Goal: Transaction & Acquisition: Purchase product/service

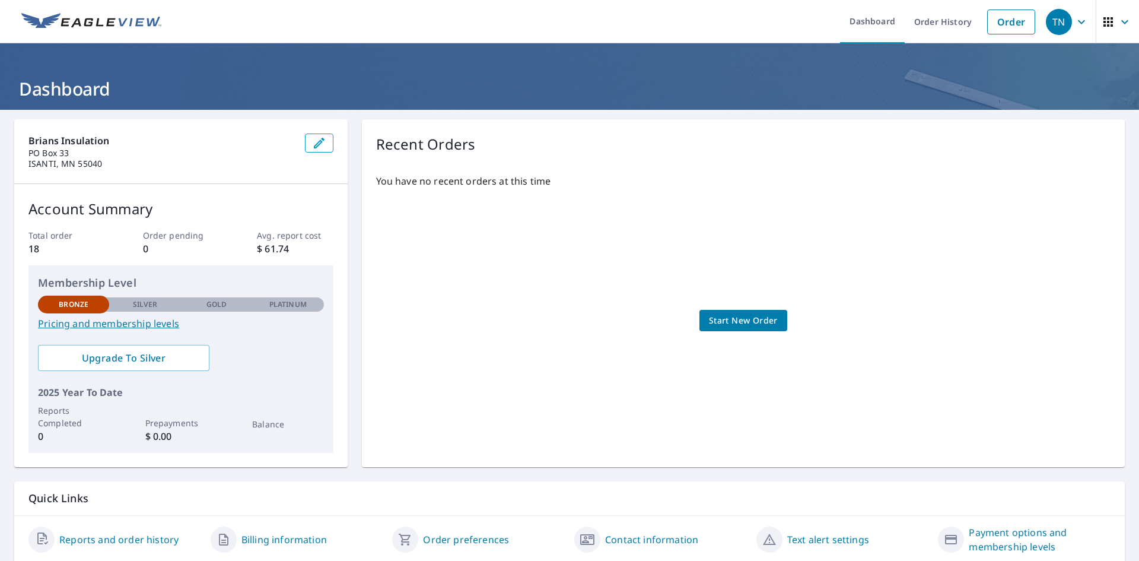
click at [761, 317] on span "Start New Order" at bounding box center [743, 320] width 69 height 15
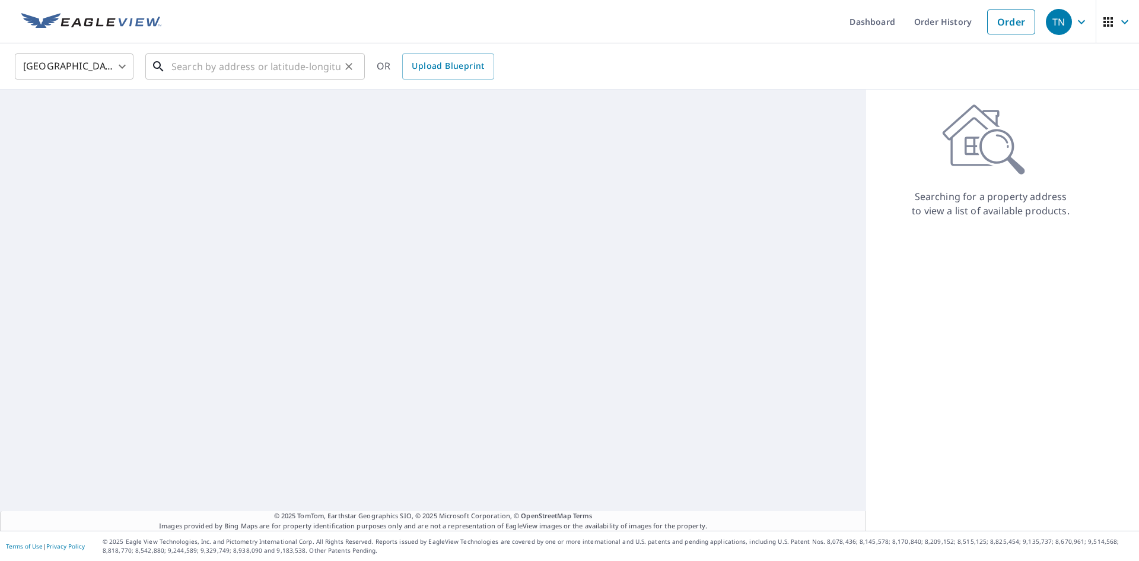
click at [237, 68] on input "text" at bounding box center [255, 66] width 169 height 33
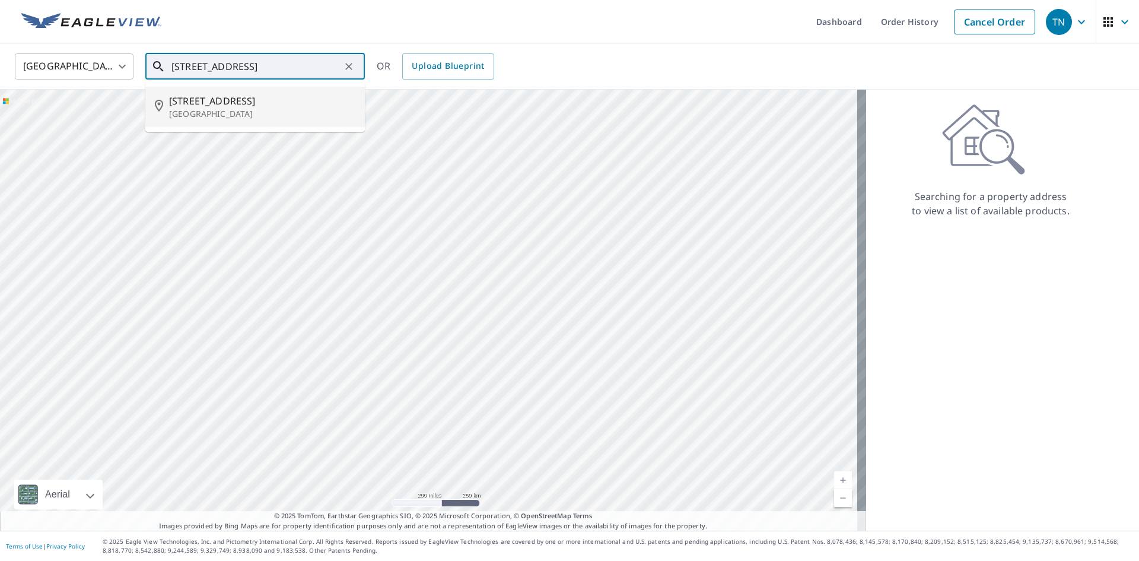
click at [241, 106] on span "[STREET_ADDRESS]" at bounding box center [262, 101] width 186 height 14
type input "[STREET_ADDRESS]"
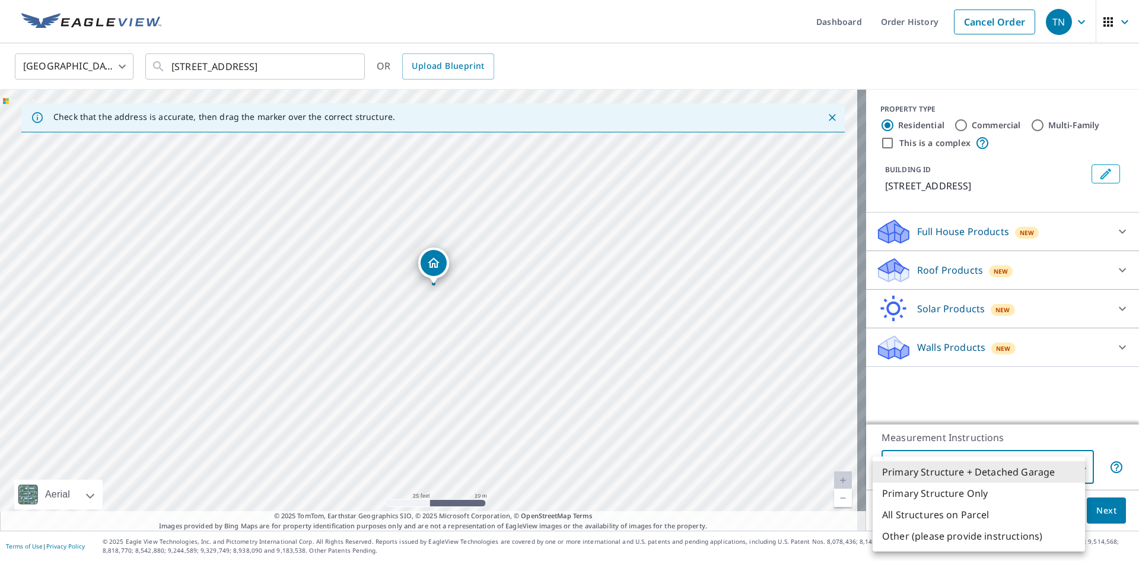
click at [1078, 467] on body "TN [GEOGRAPHIC_DATA] Dashboard Order History Cancel Order TN [GEOGRAPHIC_DATA] …" at bounding box center [569, 280] width 1139 height 561
click at [964, 494] on li "Primary Structure Only" at bounding box center [979, 492] width 212 height 21
type input "2"
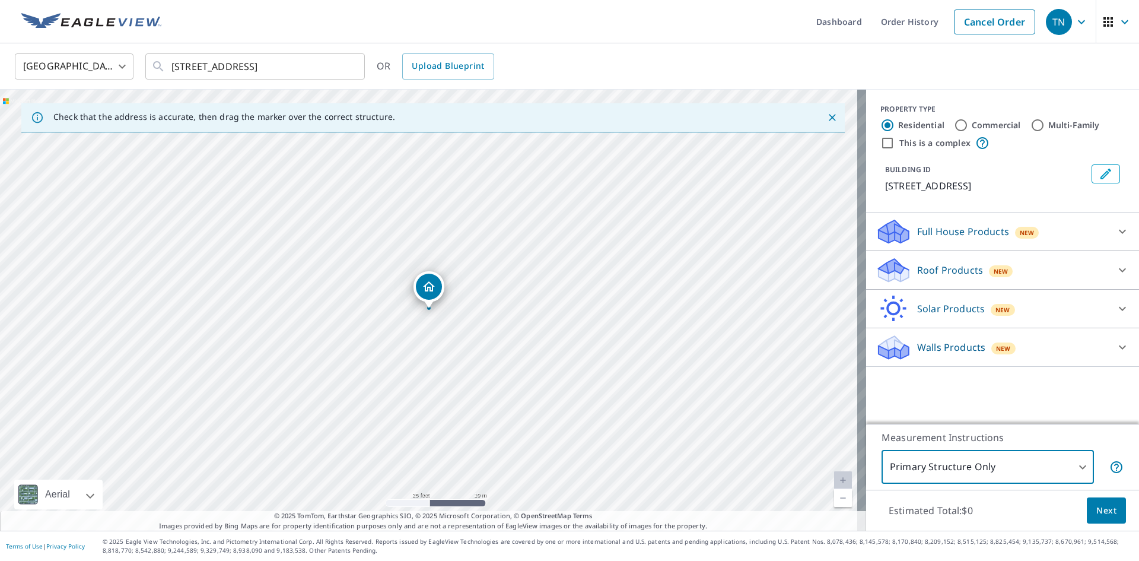
click at [1096, 508] on span "Next" at bounding box center [1106, 510] width 20 height 15
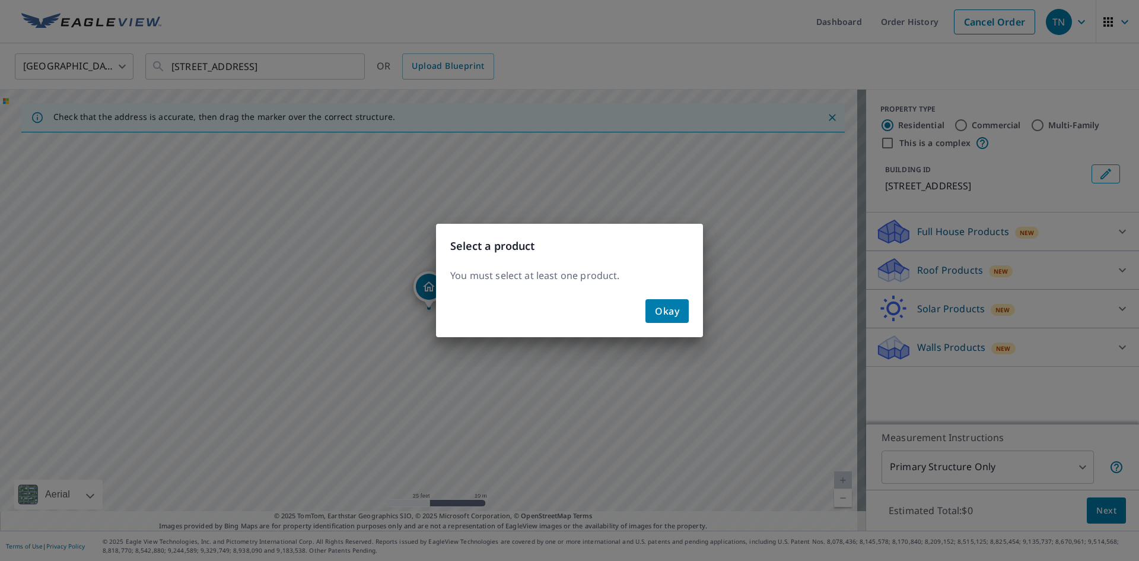
click at [673, 305] on span "Okay" at bounding box center [667, 311] width 24 height 17
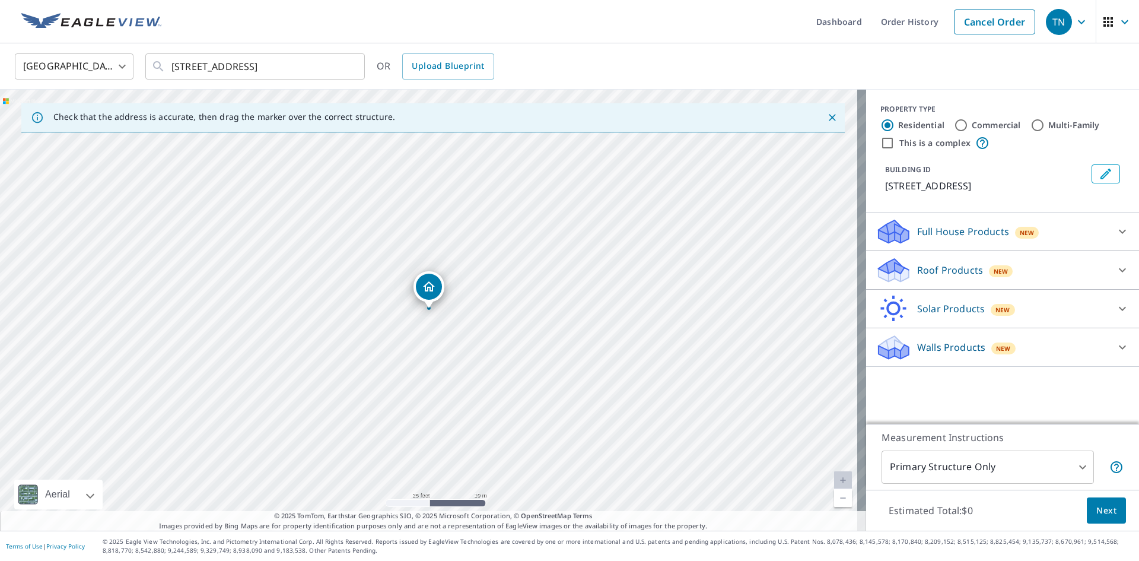
click at [948, 277] on p "Roof Products" at bounding box center [950, 270] width 66 height 14
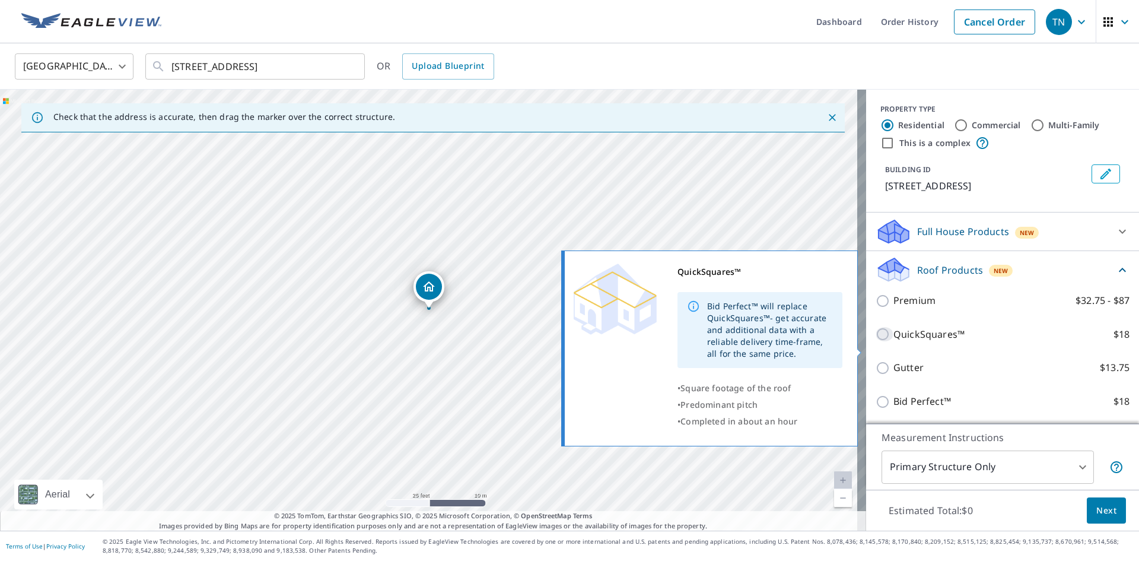
click at [876, 341] on input "QuickSquares™ $18" at bounding box center [885, 334] width 18 height 14
checkbox input "true"
type input "1"
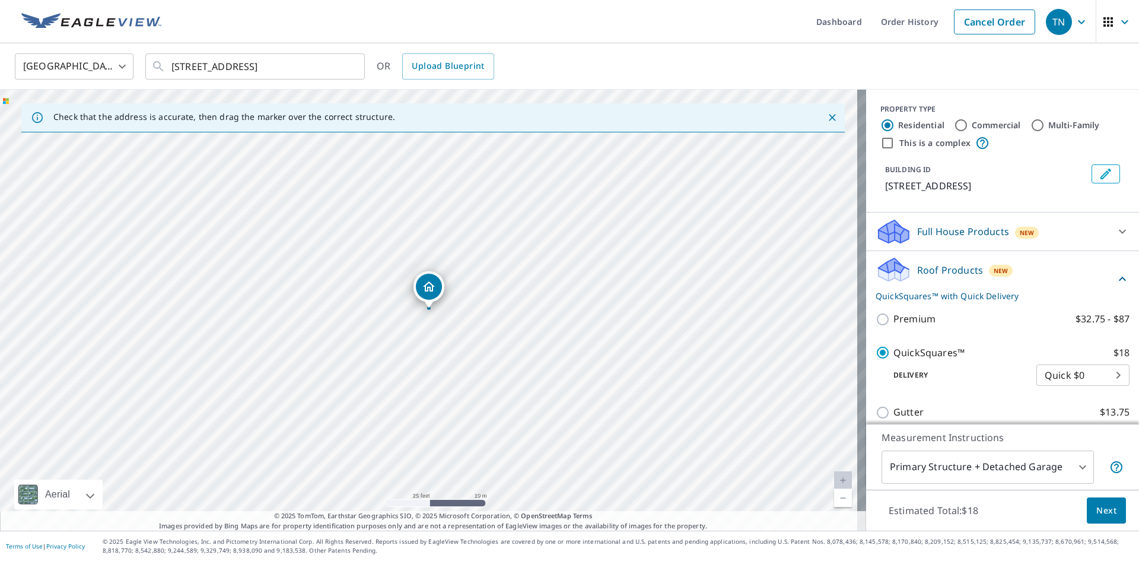
click at [917, 276] on p "Roof Products" at bounding box center [950, 270] width 66 height 14
click at [898, 281] on icon at bounding box center [893, 274] width 30 height 14
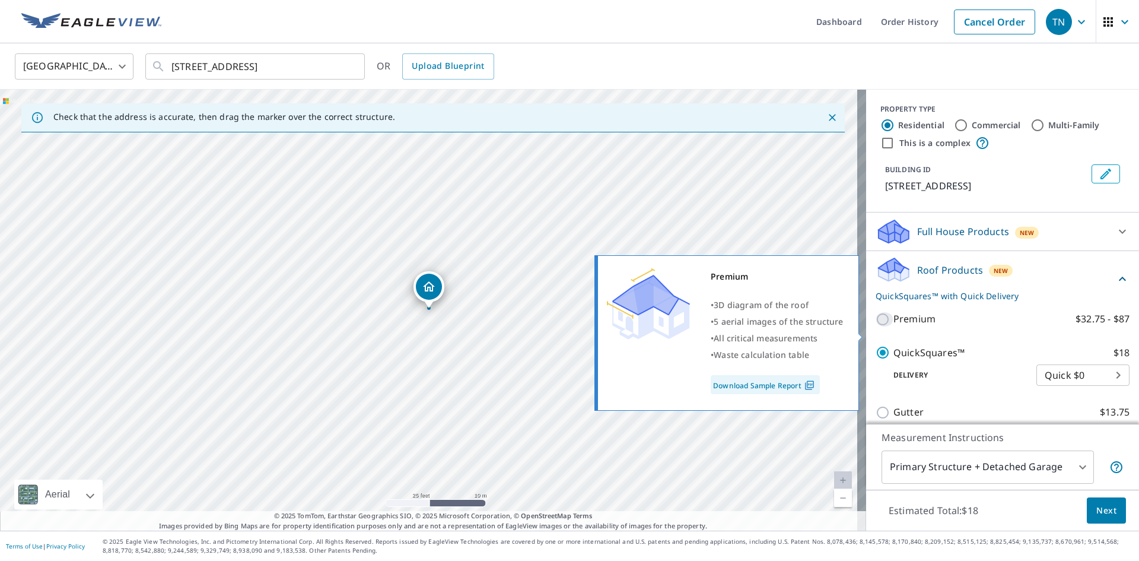
click at [876, 326] on input "Premium $32.75 - $87" at bounding box center [885, 319] width 18 height 14
checkbox input "true"
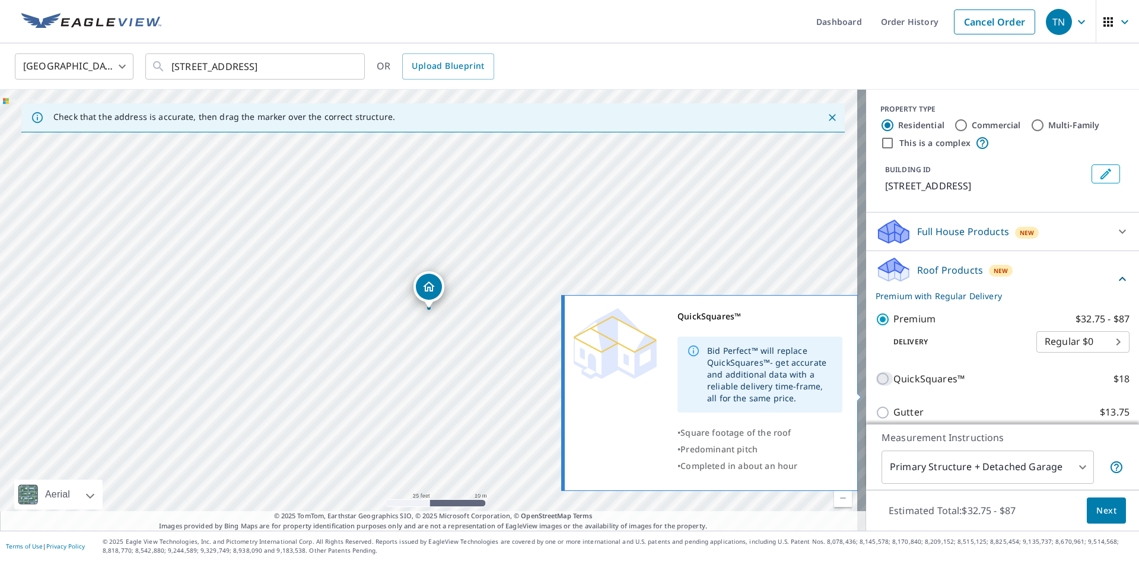
click at [878, 386] on input "QuickSquares™ $18" at bounding box center [885, 378] width 18 height 14
checkbox input "true"
checkbox input "false"
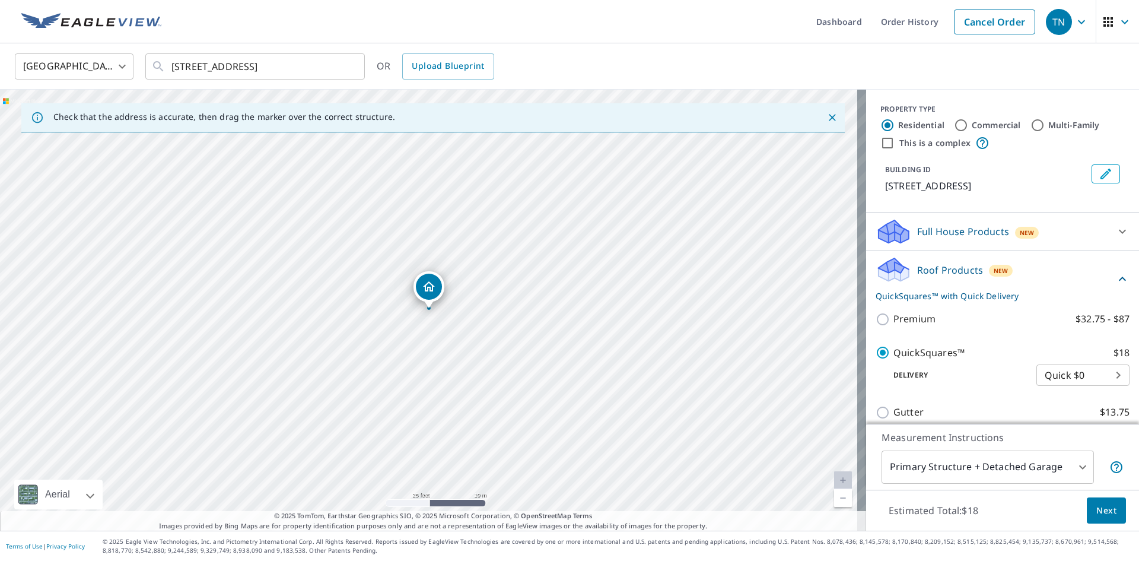
click at [1103, 514] on span "Next" at bounding box center [1106, 510] width 20 height 15
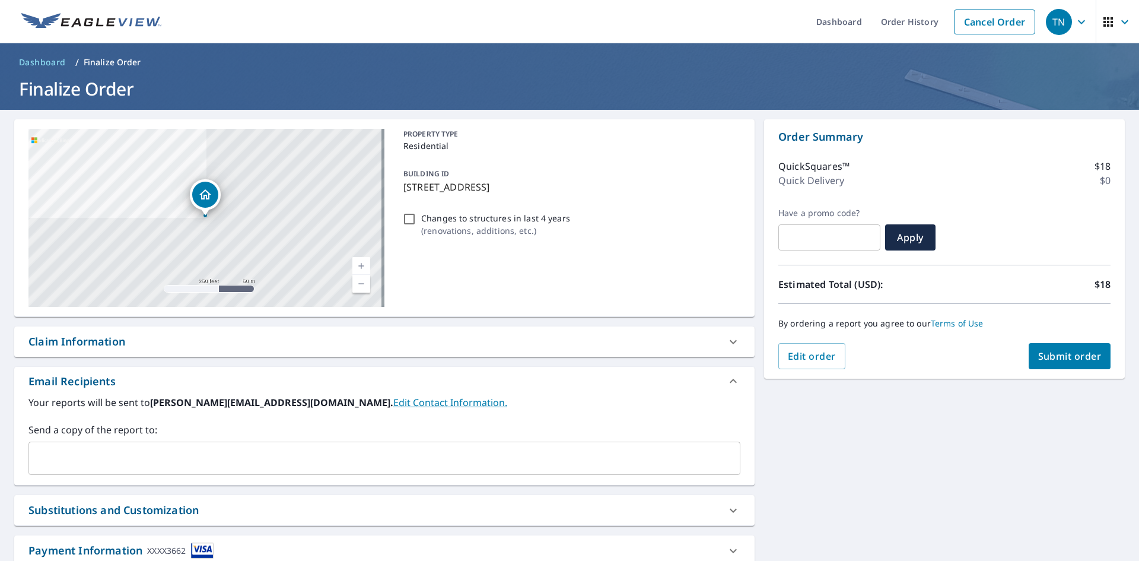
scroll to position [82, 0]
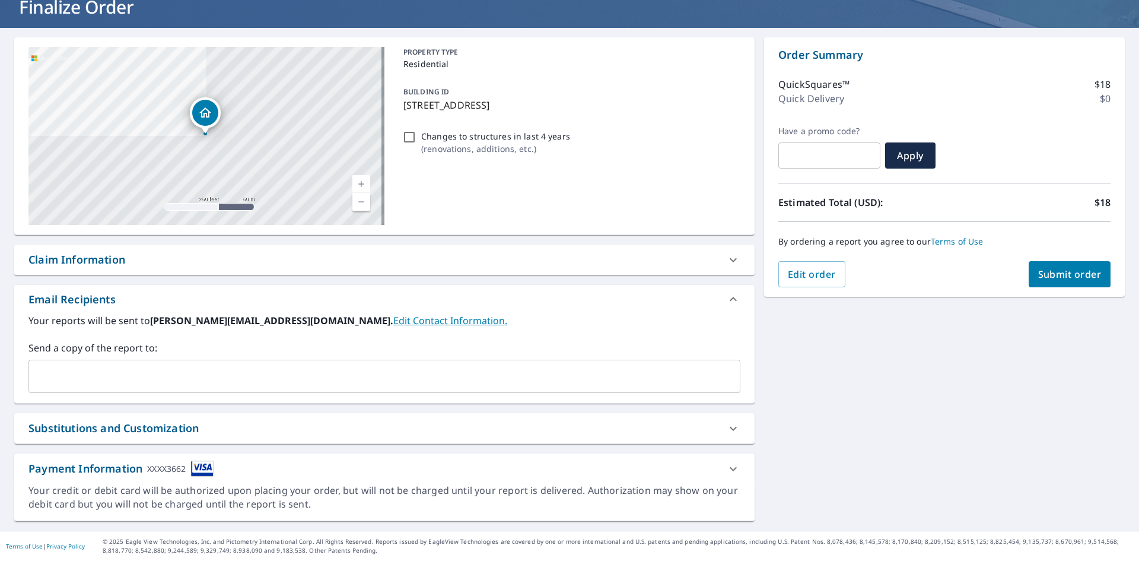
click at [730, 469] on icon at bounding box center [733, 468] width 7 height 4
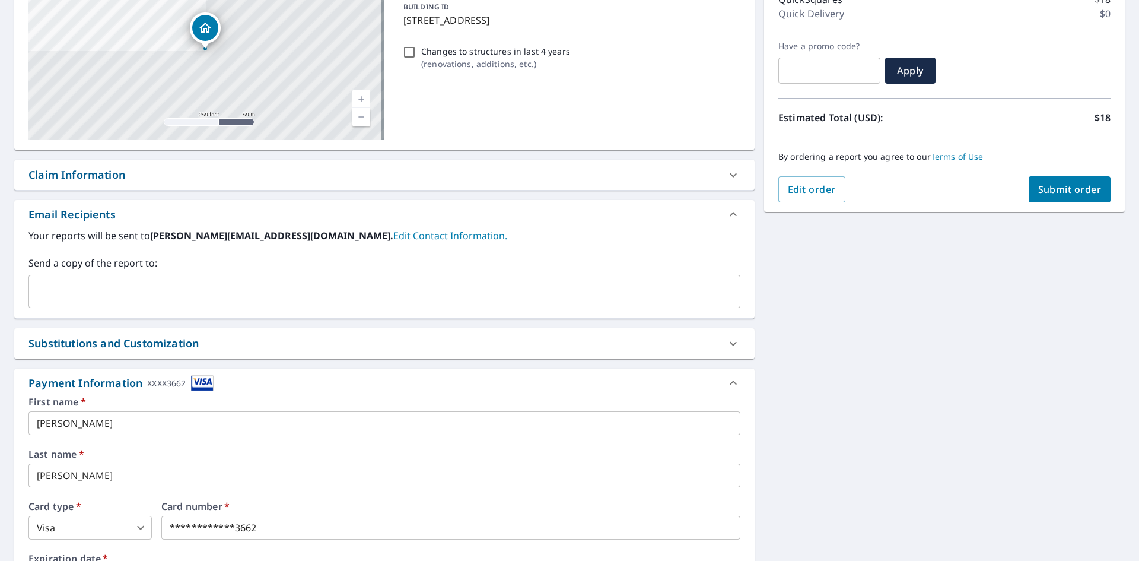
scroll to position [319, 0]
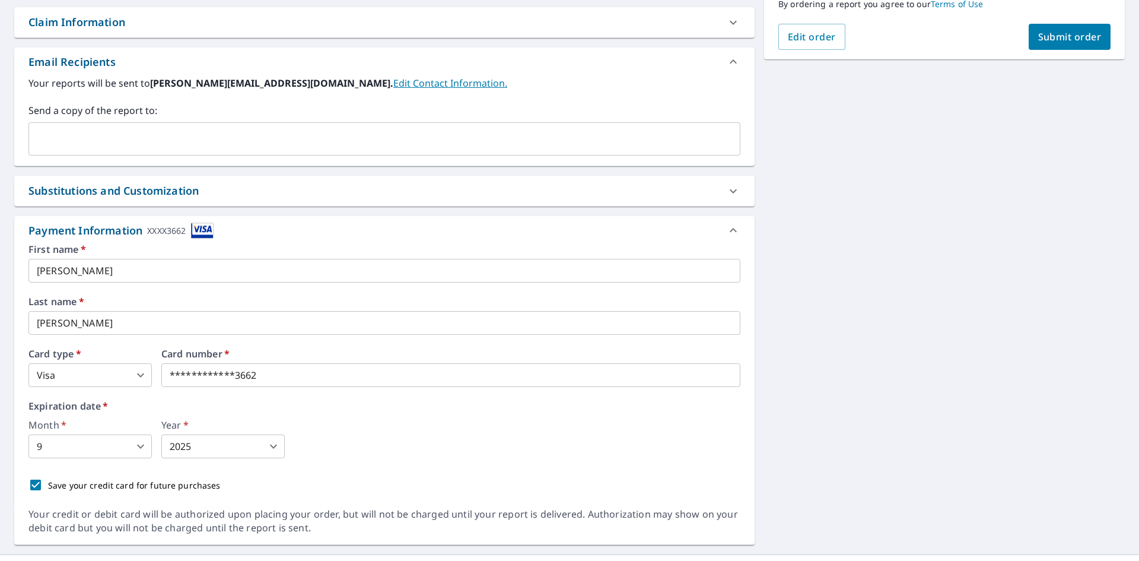
click at [142, 441] on body "TN [GEOGRAPHIC_DATA] Dashboard Order History Cancel Order TN Dashboard / Finali…" at bounding box center [569, 280] width 1139 height 561
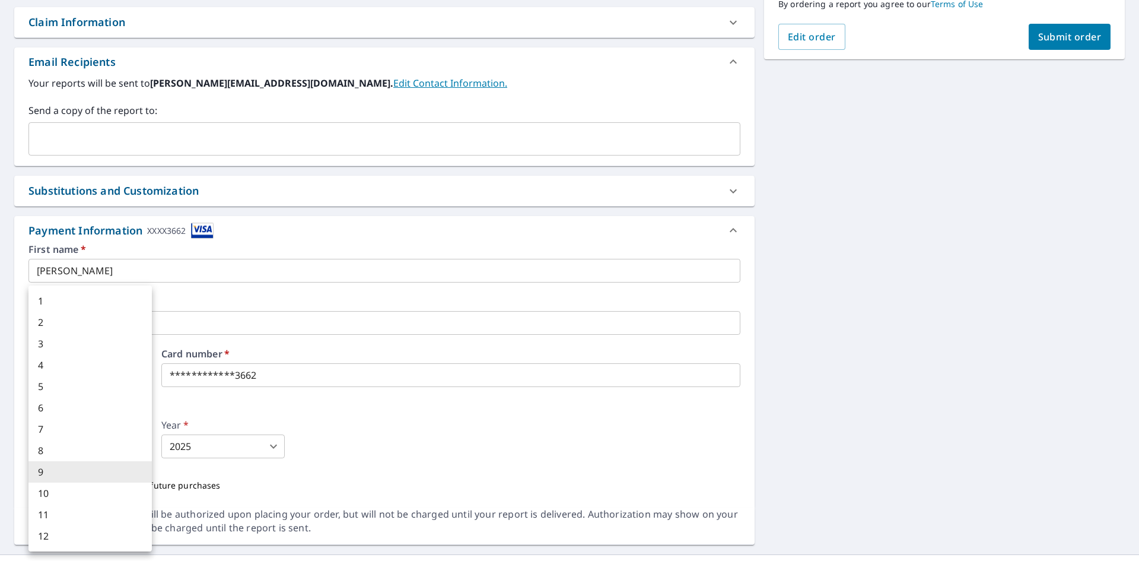
click at [61, 384] on li "5" at bounding box center [89, 385] width 123 height 21
type input "5"
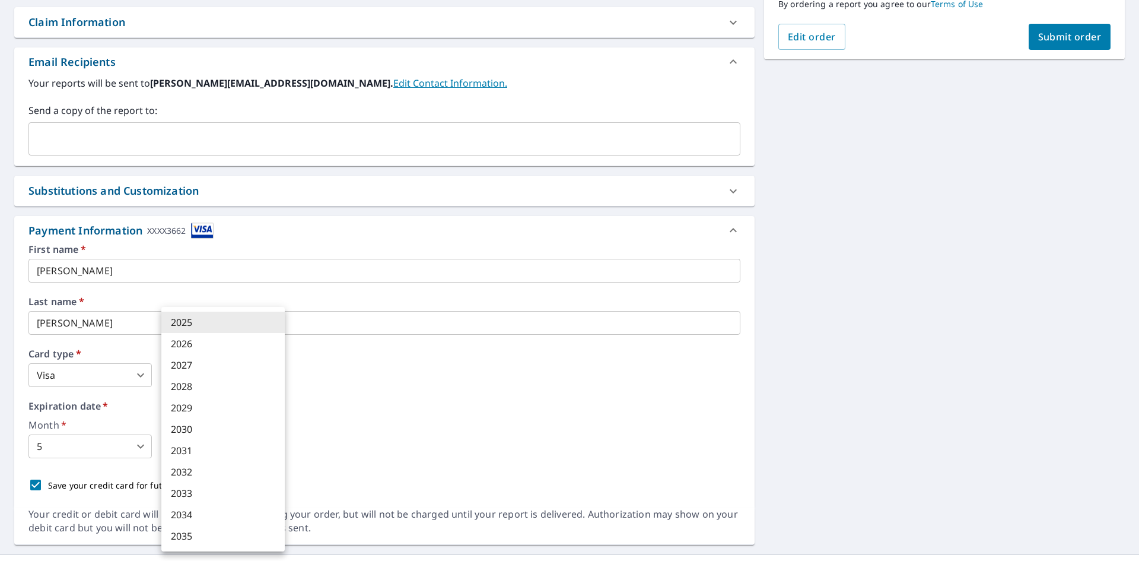
click at [260, 445] on body "TN [GEOGRAPHIC_DATA] Dashboard Order History Cancel Order TN Dashboard / Finali…" at bounding box center [569, 280] width 1139 height 561
click at [217, 425] on li "2030" at bounding box center [222, 428] width 123 height 21
type input "2030"
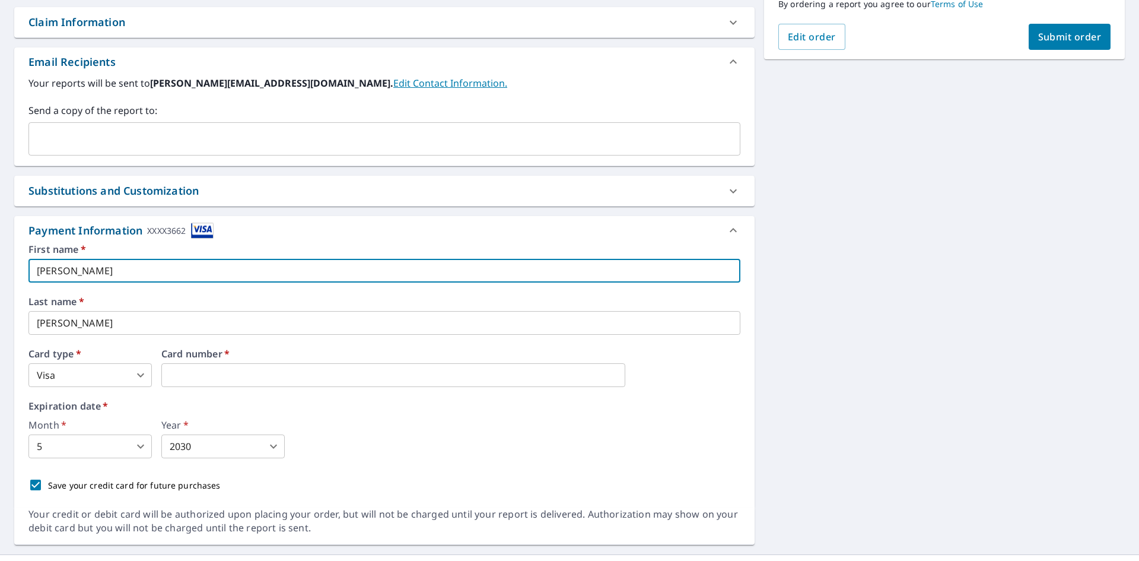
drag, startPoint x: 44, startPoint y: 270, endPoint x: 33, endPoint y: 275, distance: 12.2
click at [33, 275] on input "[PERSON_NAME]" at bounding box center [384, 271] width 712 height 24
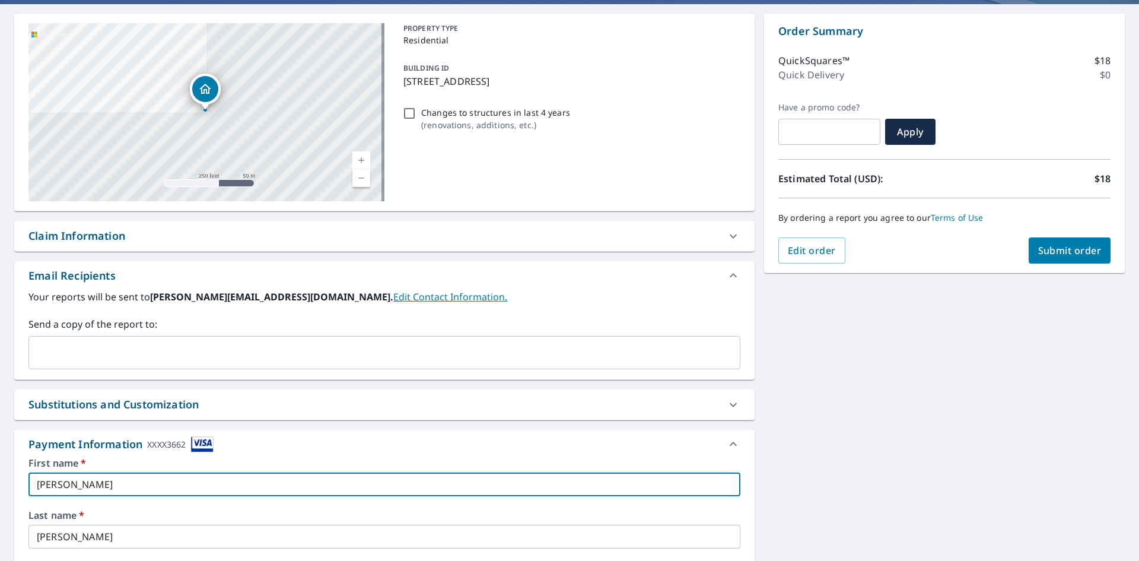
scroll to position [0, 0]
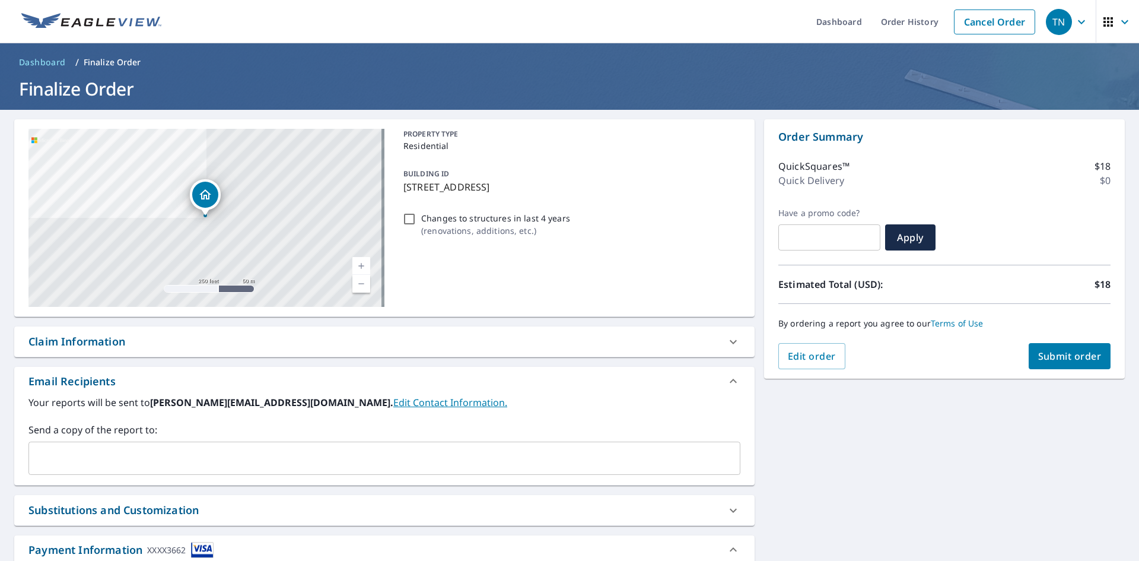
type input "[PERSON_NAME]"
click at [1074, 351] on span "Submit order" at bounding box center [1069, 355] width 63 height 13
